Goal: Information Seeking & Learning: Learn about a topic

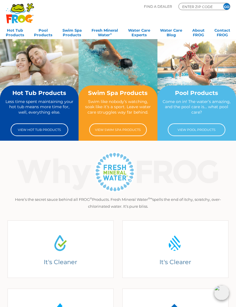
click at [50, 130] on link "View Hot Tub Products" at bounding box center [40, 129] width 58 height 13
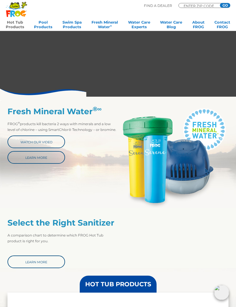
scroll to position [135, 0]
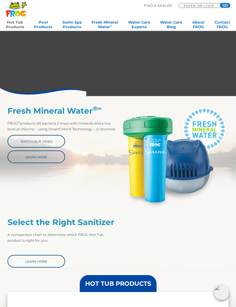
click at [52, 265] on link "Learn More" at bounding box center [36, 261] width 58 height 13
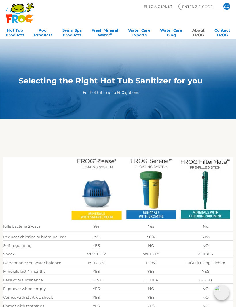
click at [198, 31] on link "About FROG" at bounding box center [198, 32] width 12 height 12
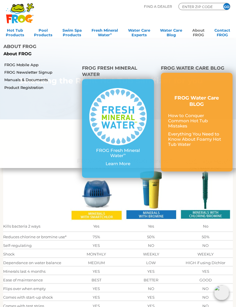
click at [35, 62] on link "FROG Mobile App" at bounding box center [40, 64] width 73 height 5
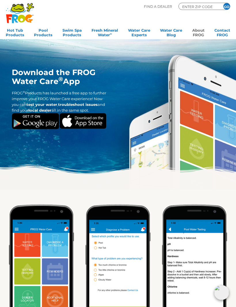
scroll to position [1, 0]
click at [94, 129] on img at bounding box center [82, 121] width 47 height 16
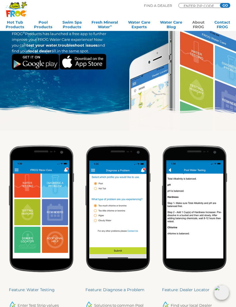
scroll to position [0, 0]
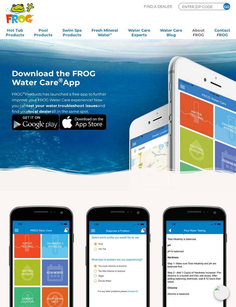
click at [93, 129] on img at bounding box center [82, 122] width 47 height 16
